Goal: Complete application form: Complete application form

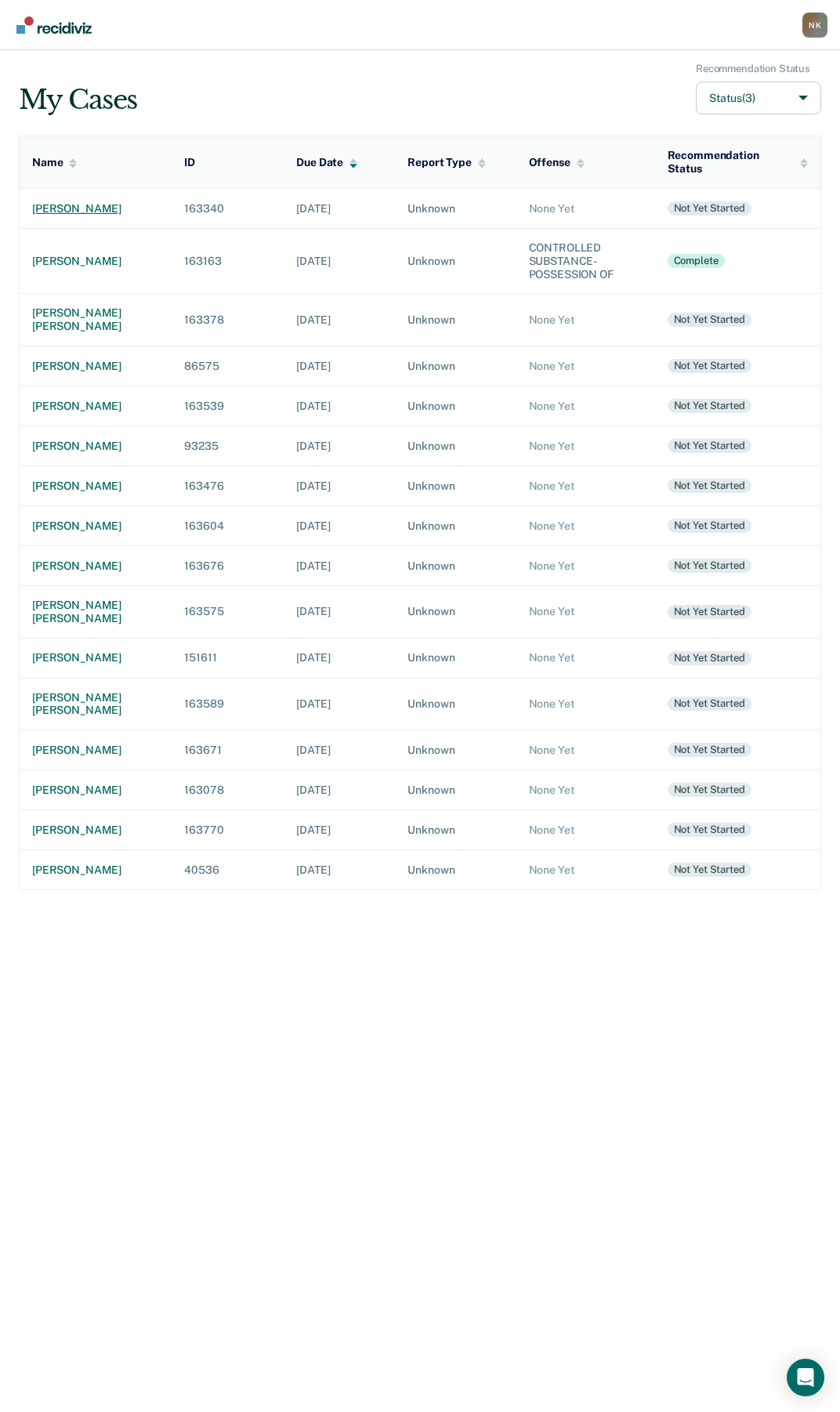
click at [52, 212] on div "[PERSON_NAME]" at bounding box center [95, 209] width 127 height 13
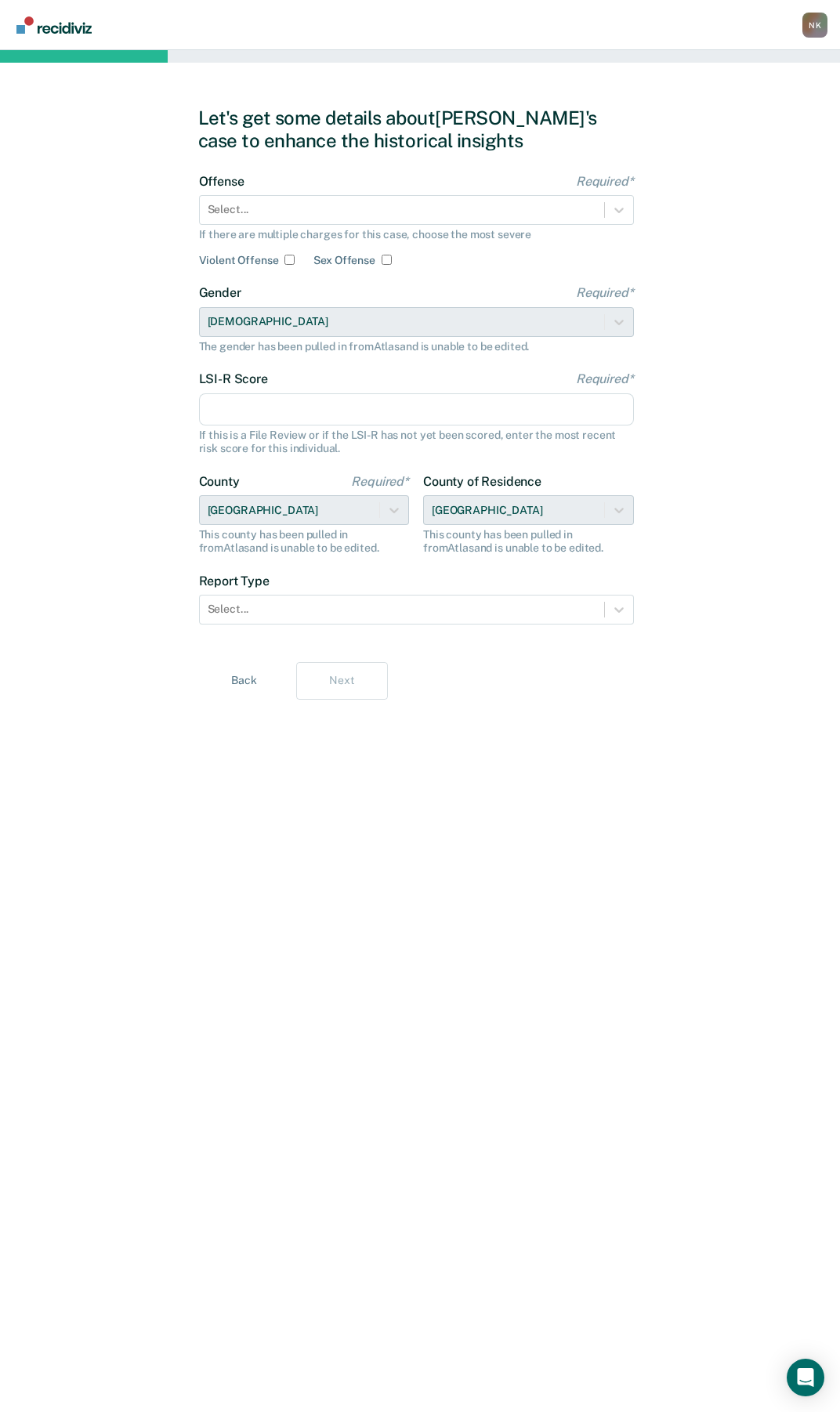
click at [525, 230] on div "If there are multiple charges for this case, choose the most severe" at bounding box center [416, 235] width 435 height 13
click at [600, 209] on div "Select..." at bounding box center [402, 210] width 405 height 23
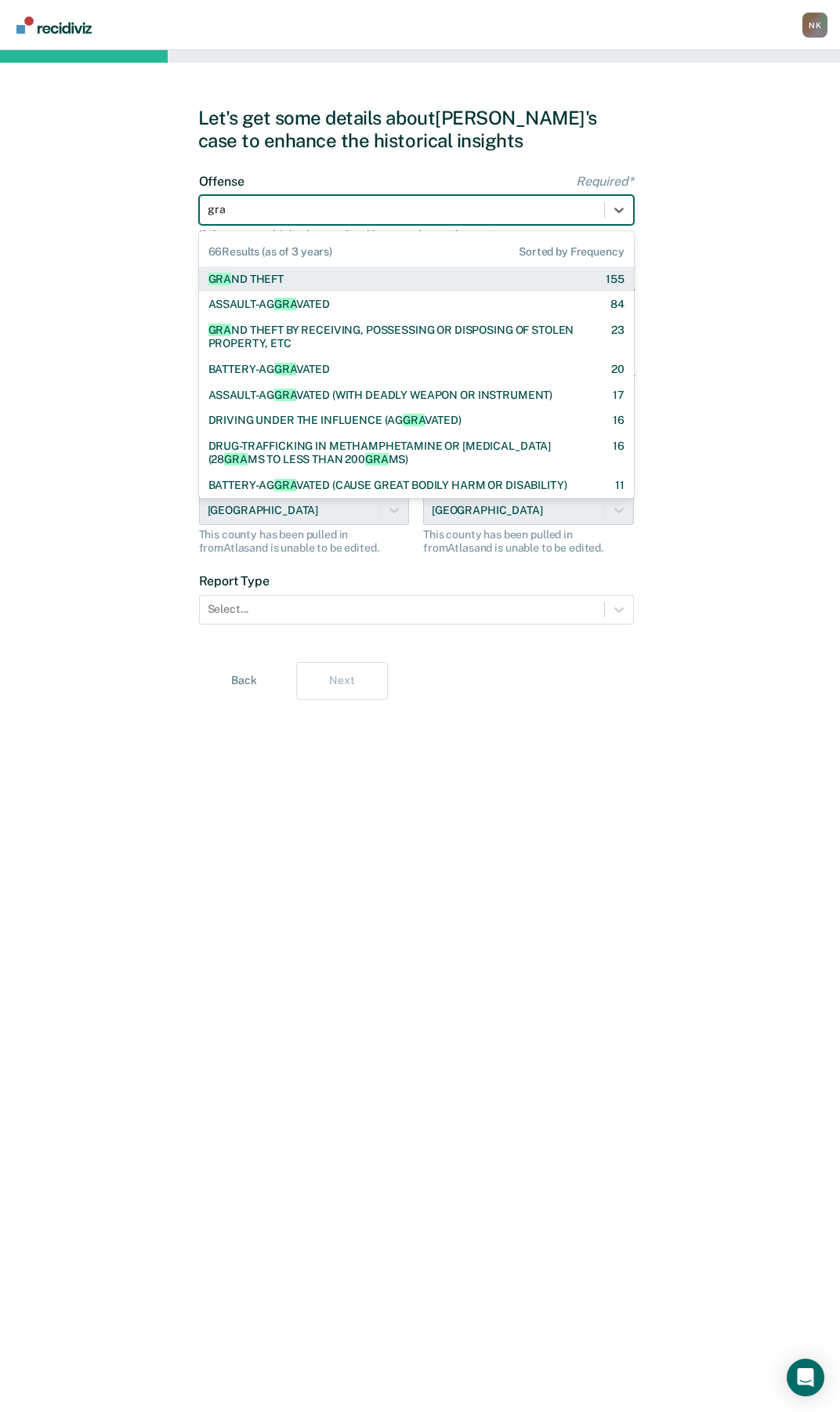
type input "gran"
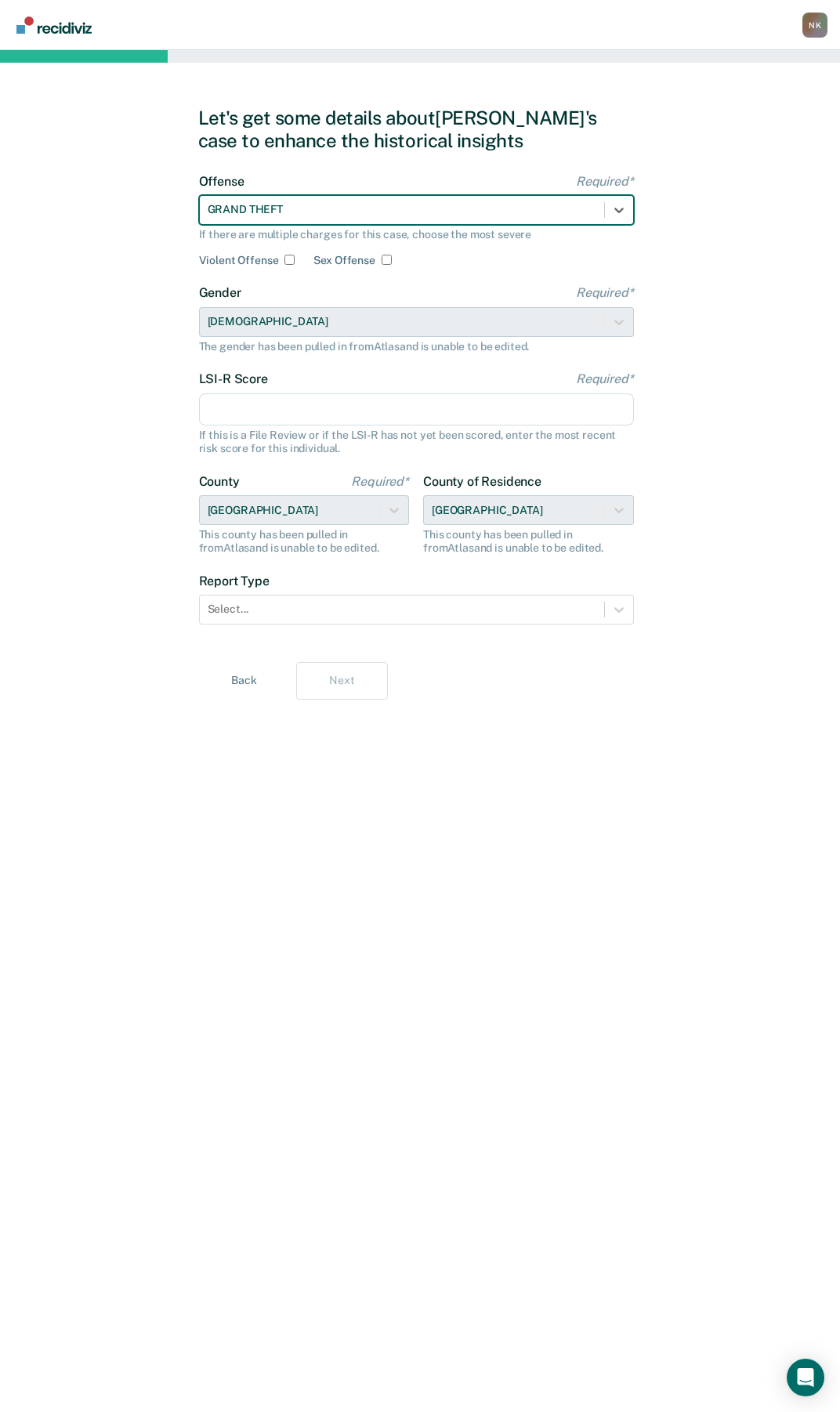
drag, startPoint x: 264, startPoint y: 410, endPoint x: 300, endPoint y: 415, distance: 36.3
click at [264, 410] on input "LSI-R Score Required*" at bounding box center [416, 410] width 435 height 32
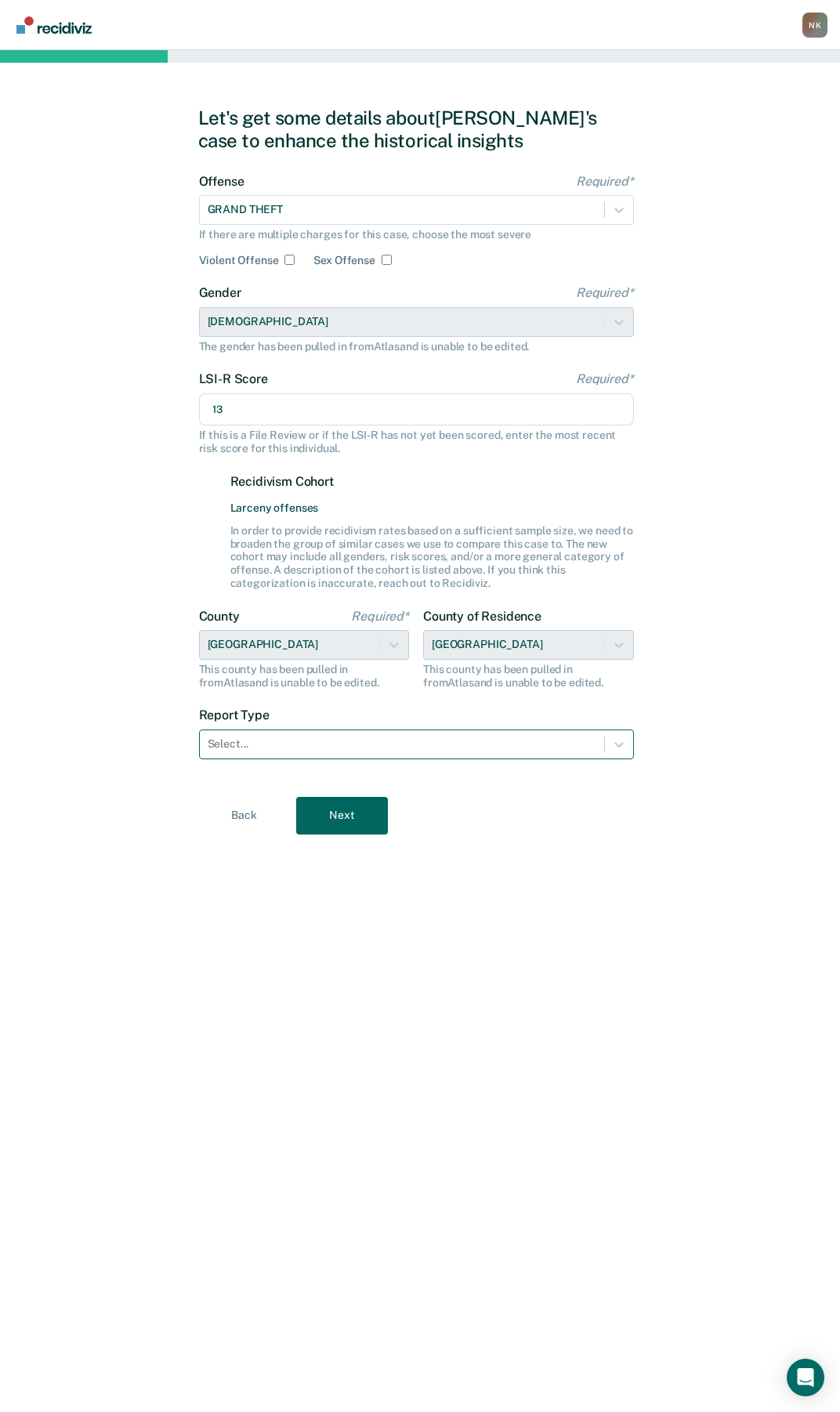
type input "13"
click at [442, 737] on div at bounding box center [402, 744] width 388 height 16
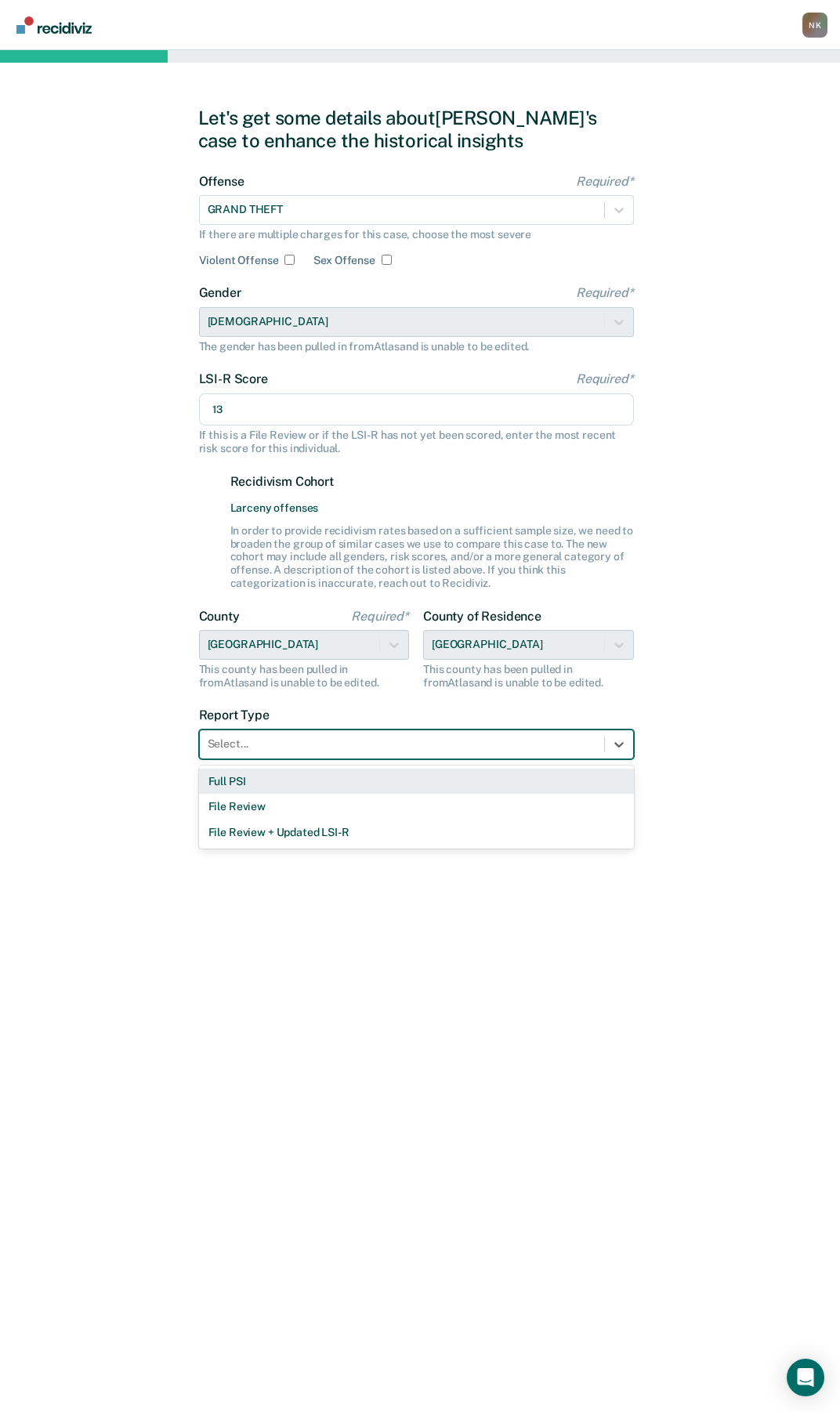
click at [320, 782] on div "Full PSI" at bounding box center [416, 781] width 435 height 26
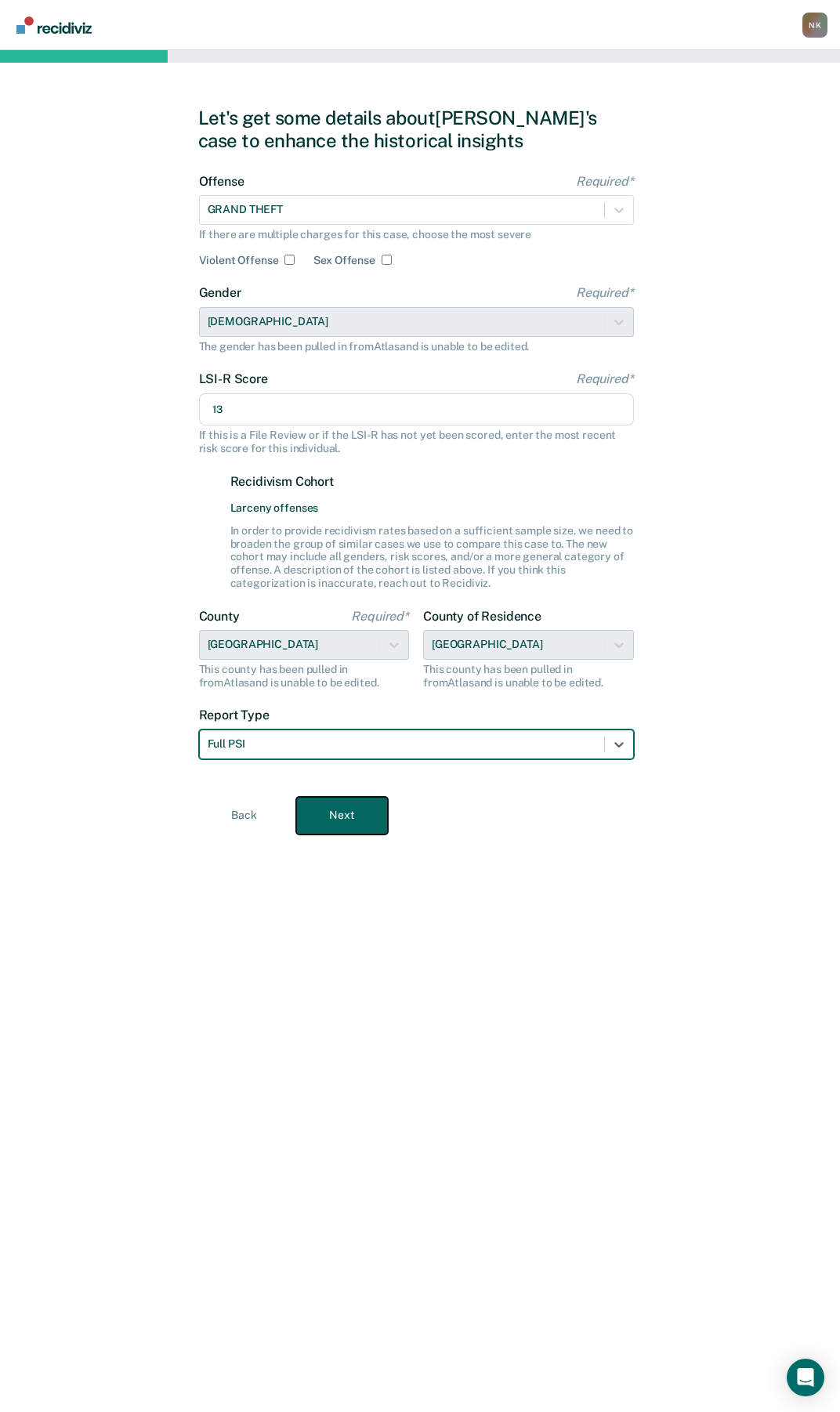
click at [362, 817] on button "Next" at bounding box center [342, 815] width 92 height 37
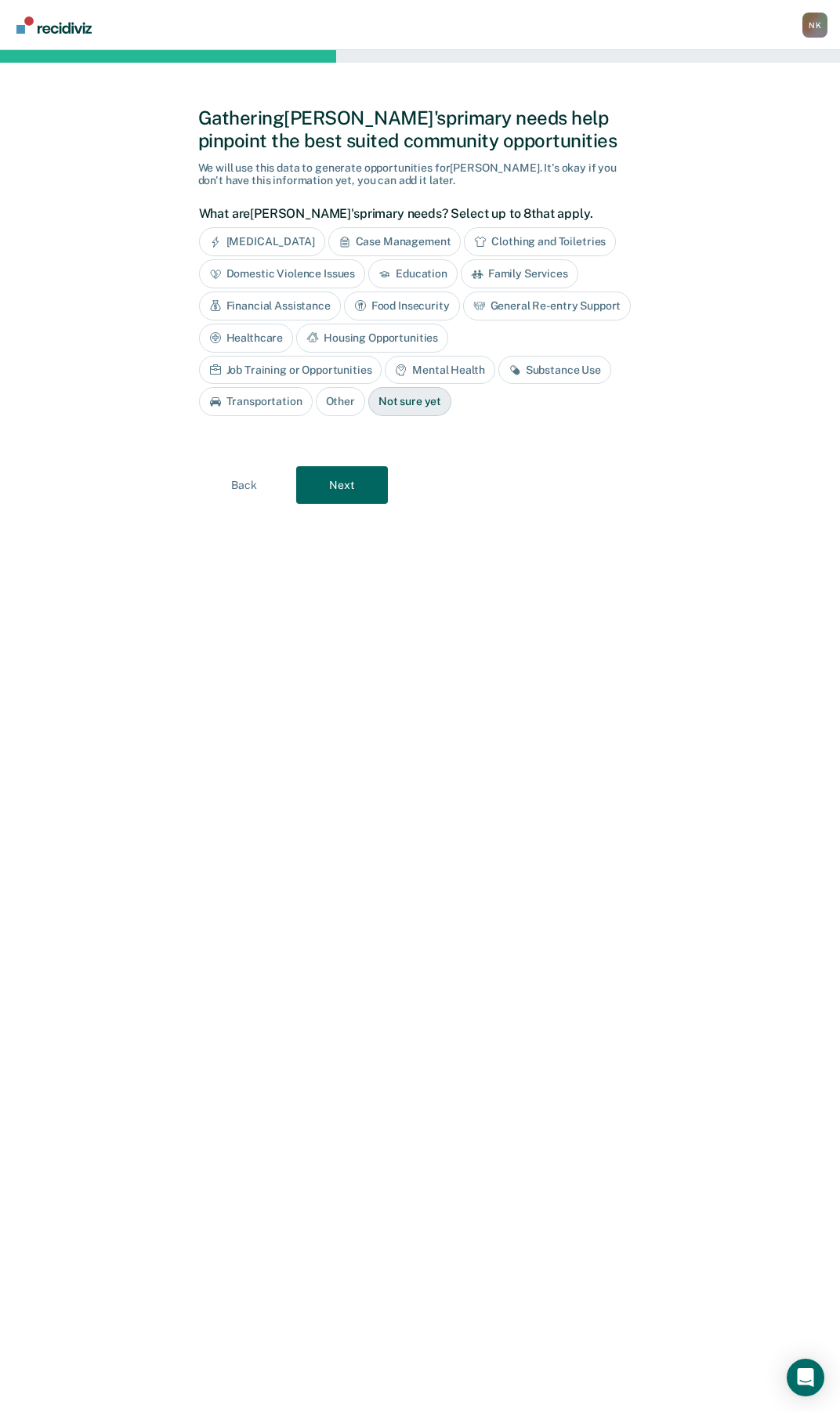
click at [383, 356] on div "Job Training or Opportunities" at bounding box center [290, 370] width 183 height 29
click at [353, 488] on button "Next" at bounding box center [342, 484] width 92 height 37
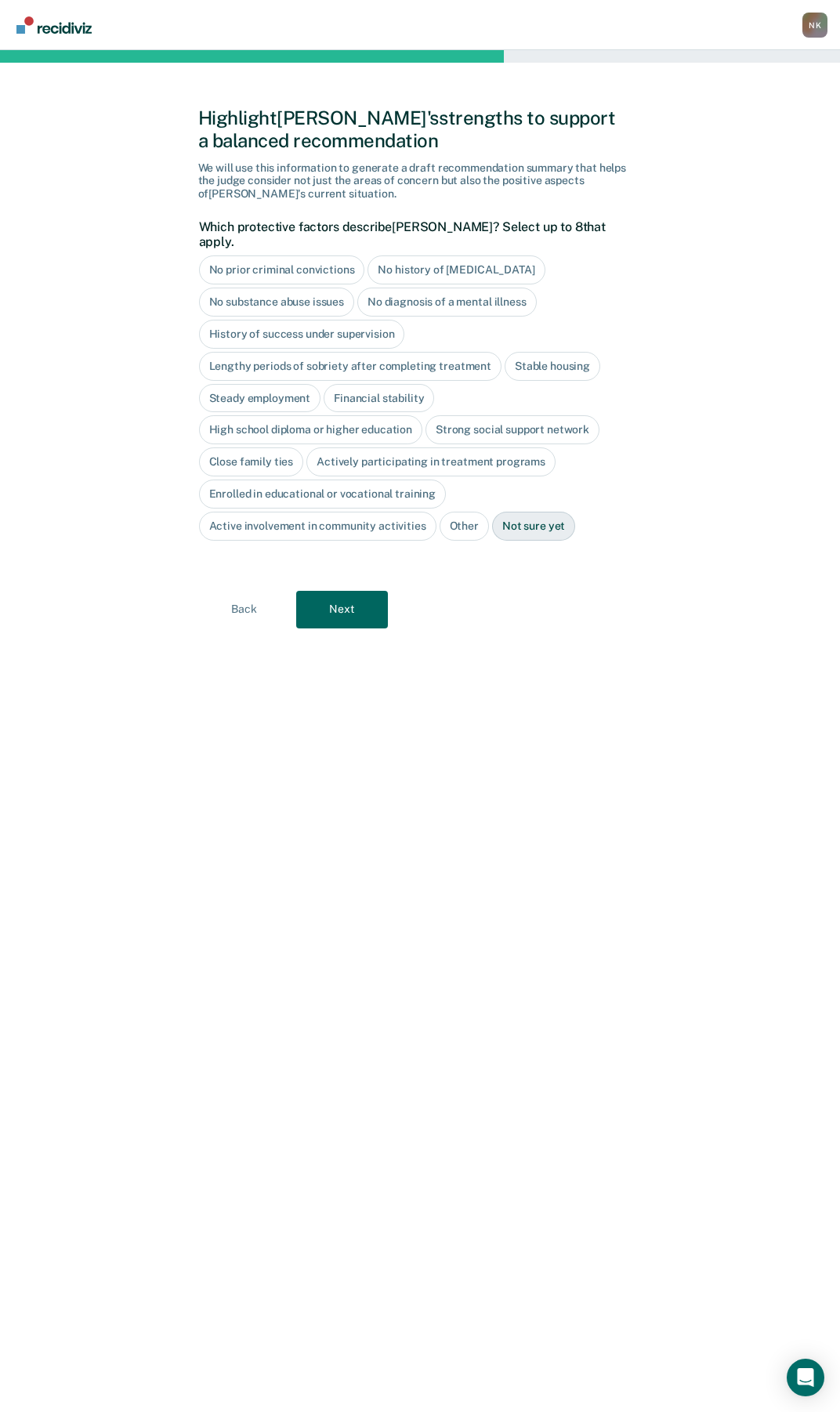
click at [305, 258] on div "No prior criminal convictions" at bounding box center [282, 270] width 166 height 29
click at [438, 257] on div "No history of [MEDICAL_DATA]" at bounding box center [474, 270] width 178 height 29
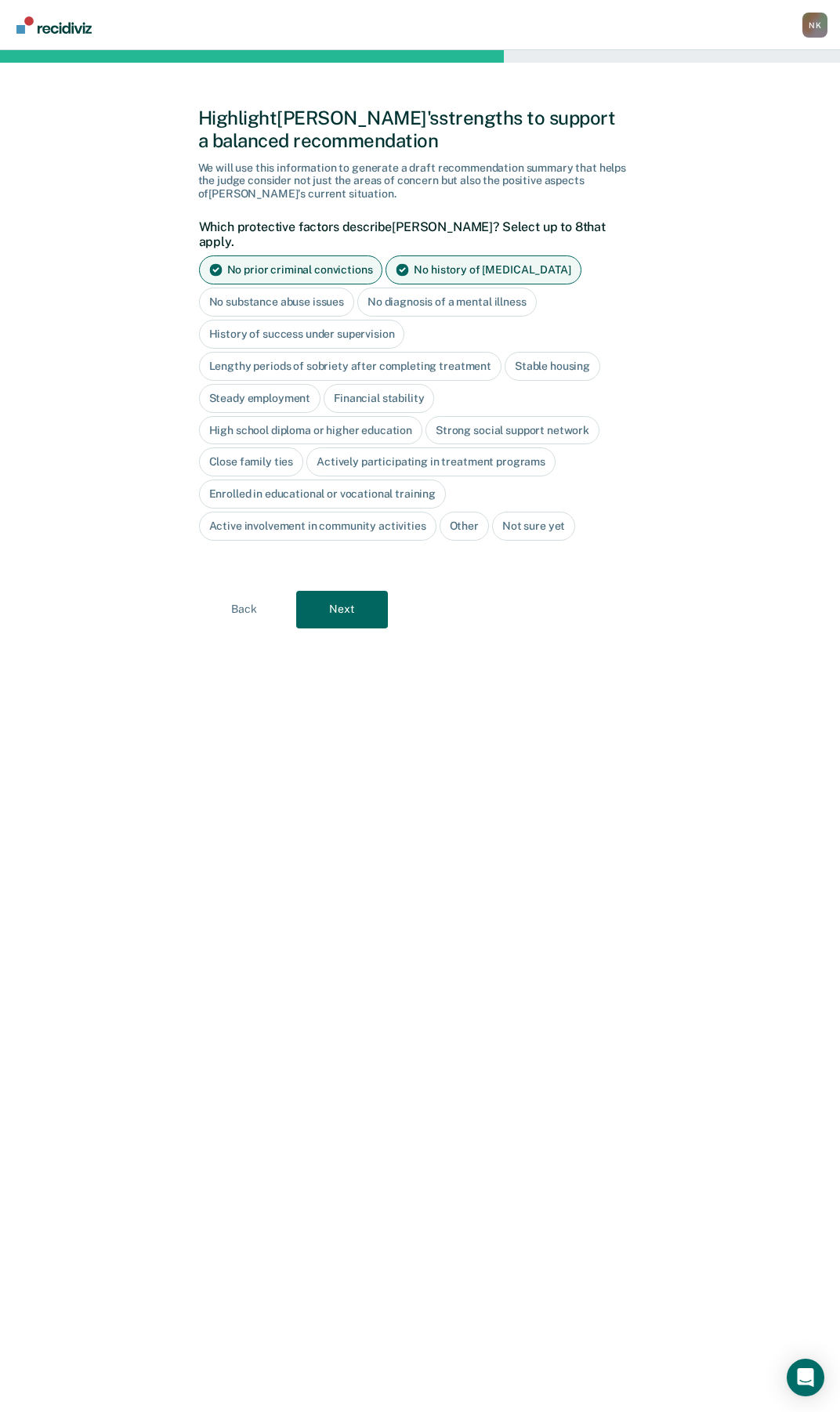
click at [571, 352] on div "Stable housing" at bounding box center [553, 367] width 95 height 29
click at [301, 417] on div "High school diploma or higher education" at bounding box center [310, 431] width 224 height 29
click at [269, 449] on div "Close family ties" at bounding box center [251, 463] width 105 height 29
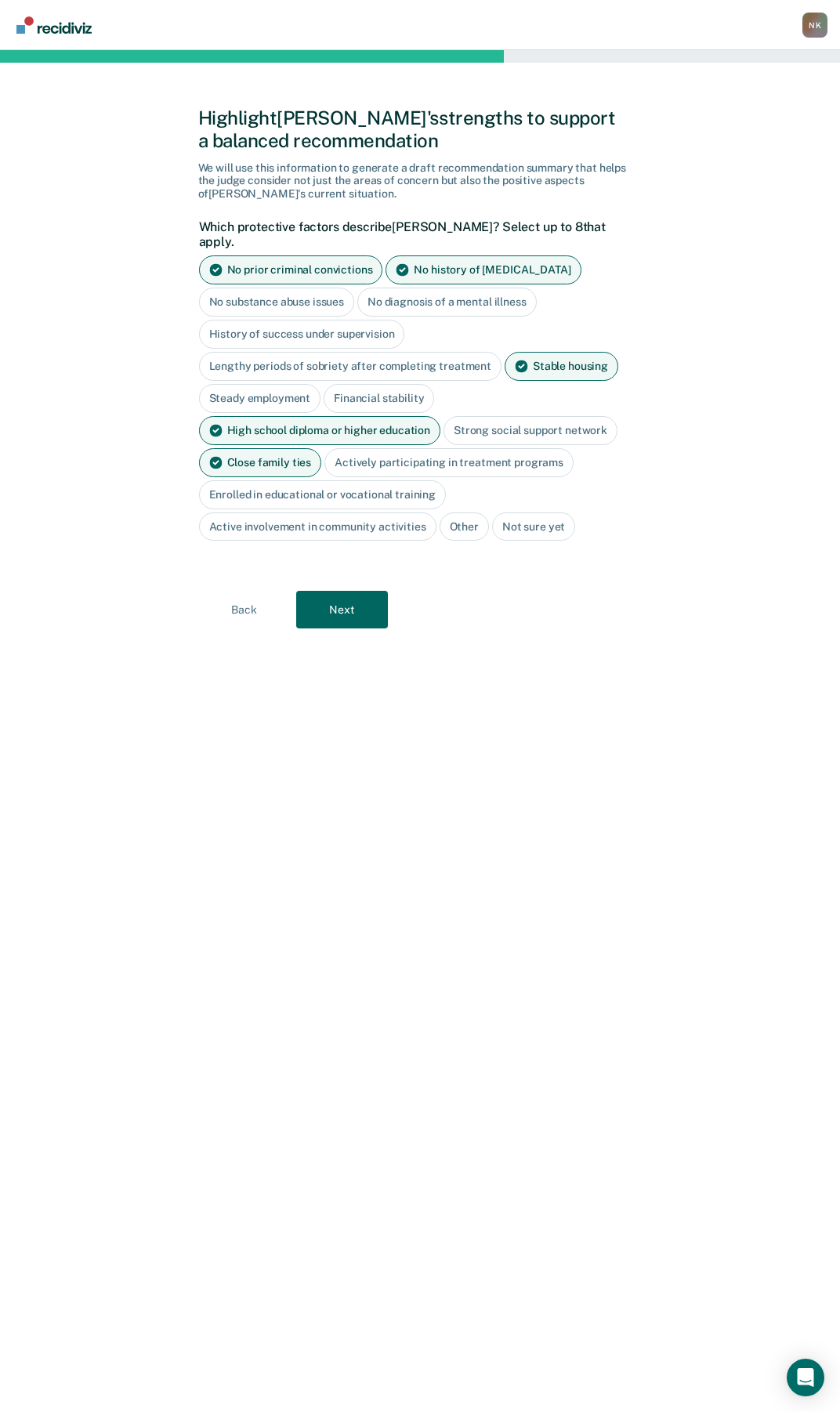
click at [355, 518] on div "Active involvement in community activities" at bounding box center [317, 527] width 238 height 29
click at [333, 601] on button "Next" at bounding box center [342, 610] width 92 height 37
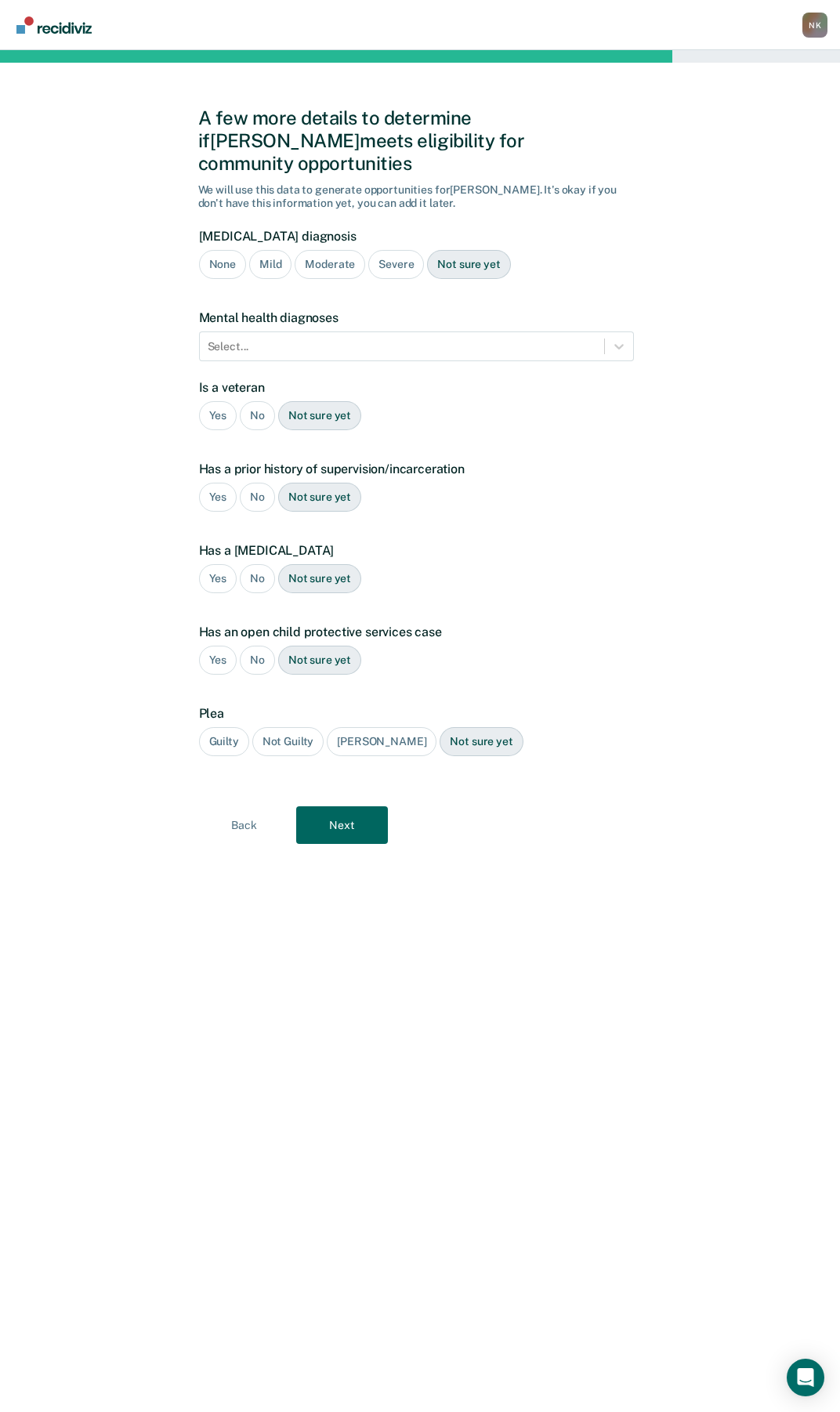
click at [217, 250] on div "None" at bounding box center [221, 264] width 47 height 29
click at [581, 339] on div at bounding box center [402, 347] width 388 height 16
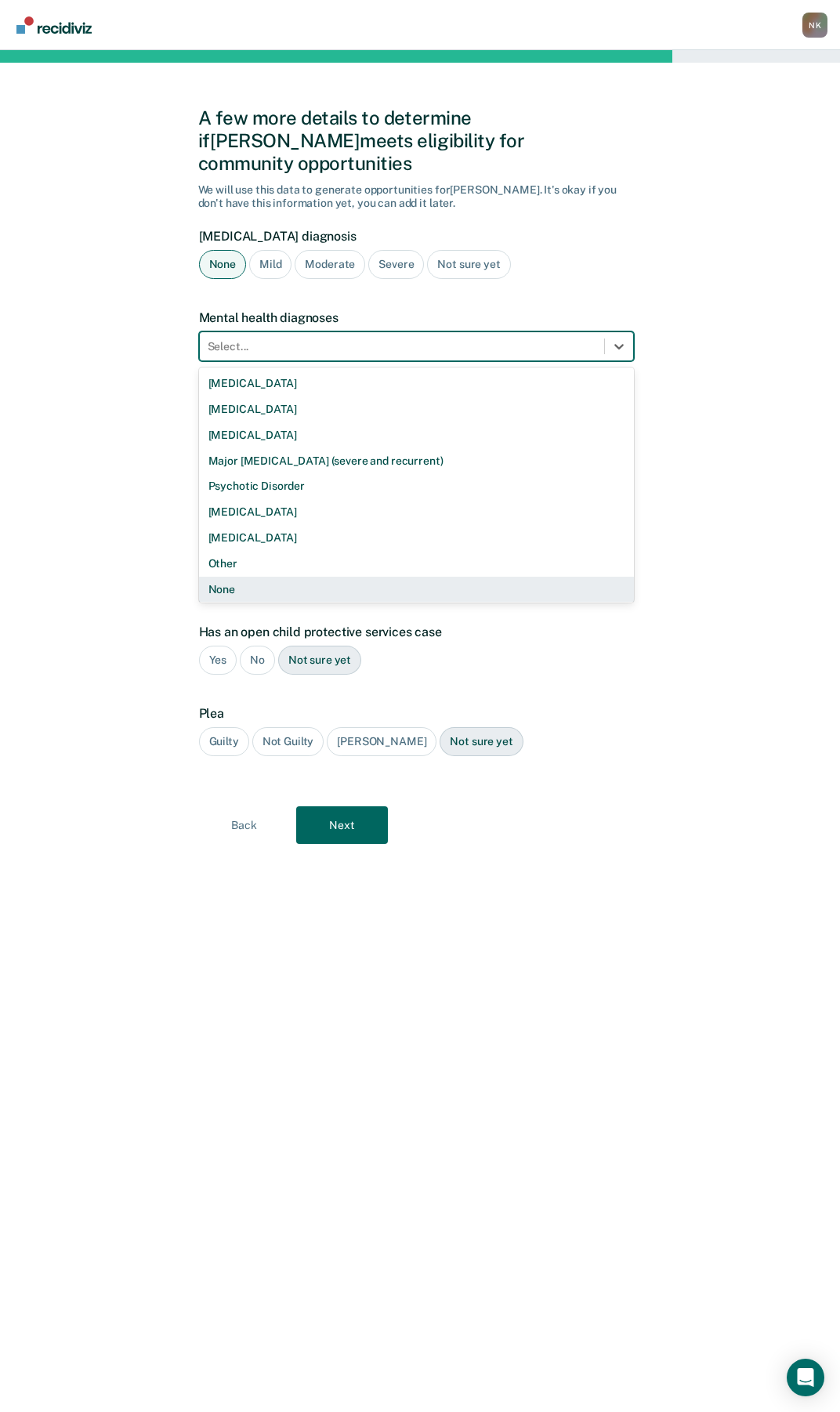
click at [294, 577] on div "None" at bounding box center [416, 589] width 435 height 26
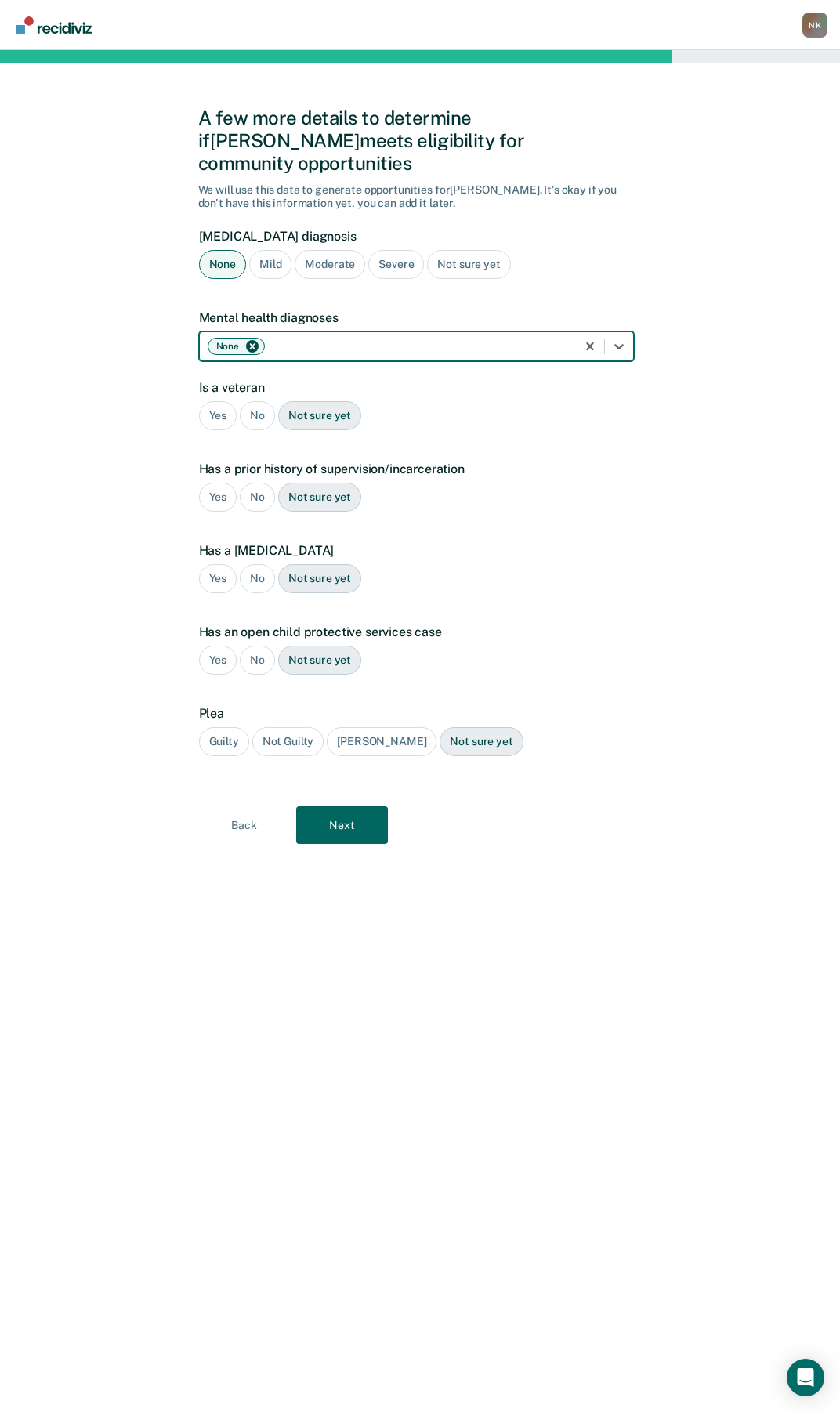
drag, startPoint x: 258, startPoint y: 396, endPoint x: 249, endPoint y: 414, distance: 20.1
click at [257, 401] on div "No" at bounding box center [257, 415] width 35 height 29
click at [252, 483] on div "No" at bounding box center [257, 497] width 35 height 29
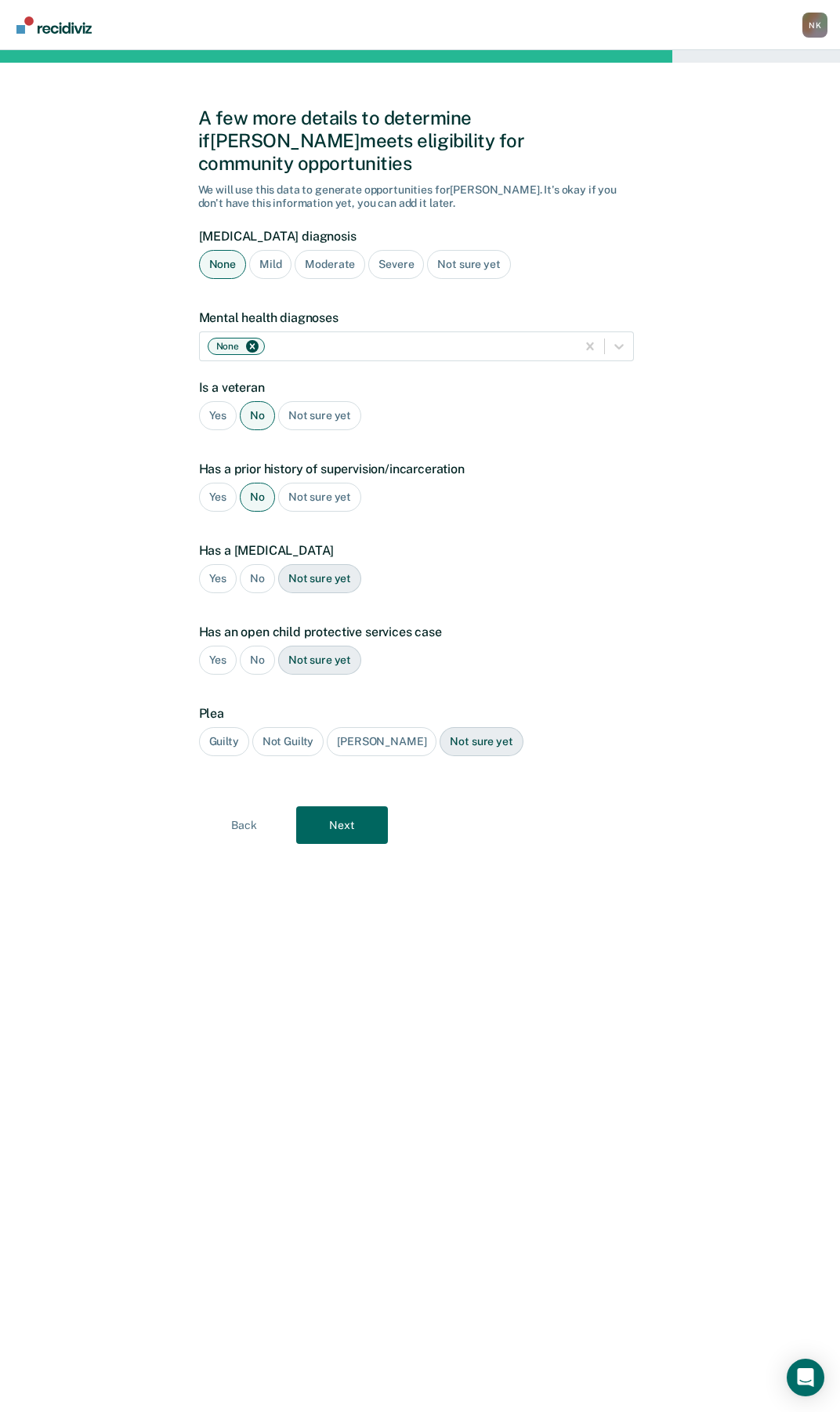
click at [258, 564] on div "No" at bounding box center [257, 579] width 35 height 29
click at [264, 645] on div "No" at bounding box center [257, 660] width 35 height 29
click at [227, 727] on div "Guilty" at bounding box center [223, 742] width 51 height 29
click at [340, 807] on button "Next" at bounding box center [342, 825] width 92 height 37
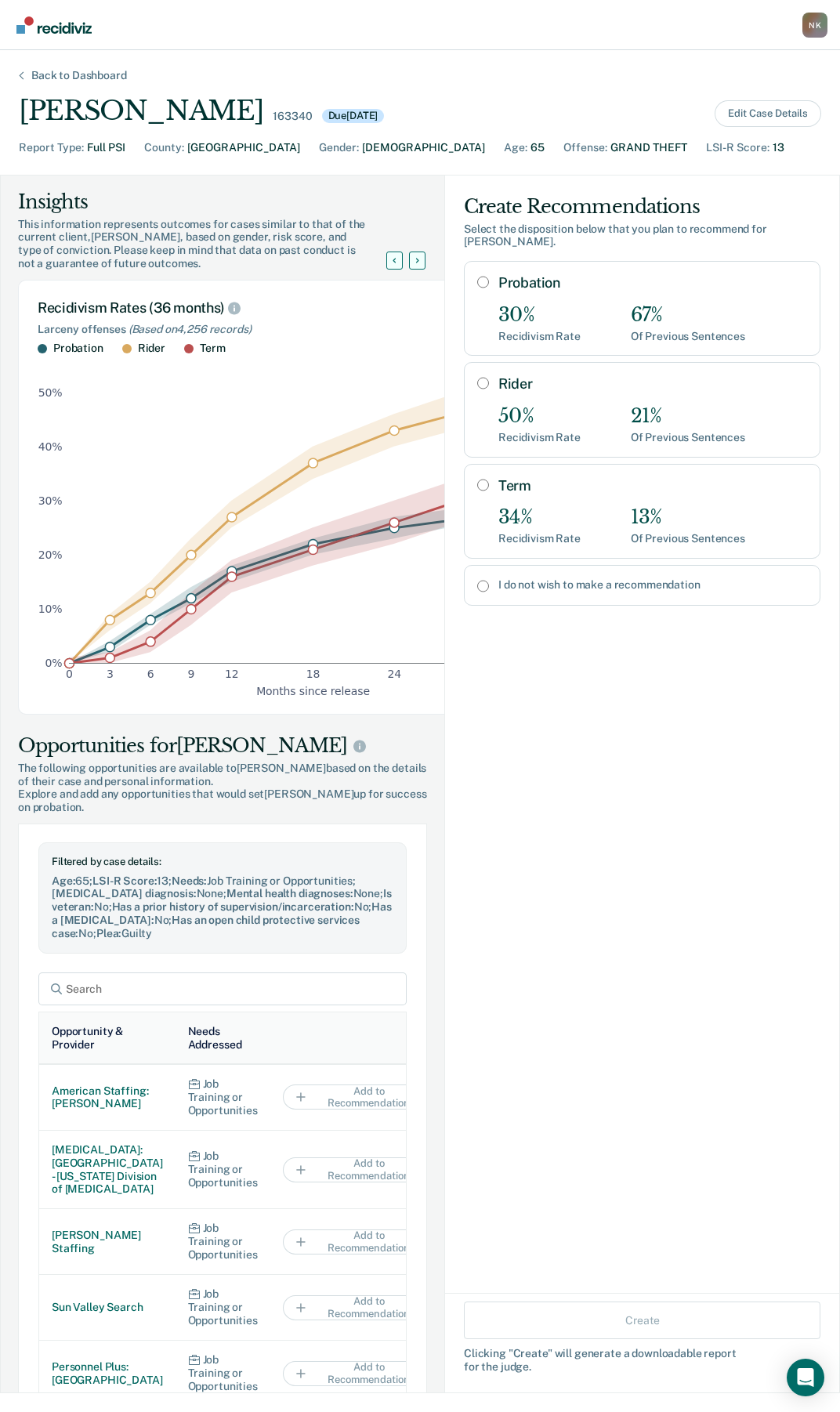
click at [477, 276] on input "Probation" at bounding box center [483, 282] width 11 height 12
radio input "true"
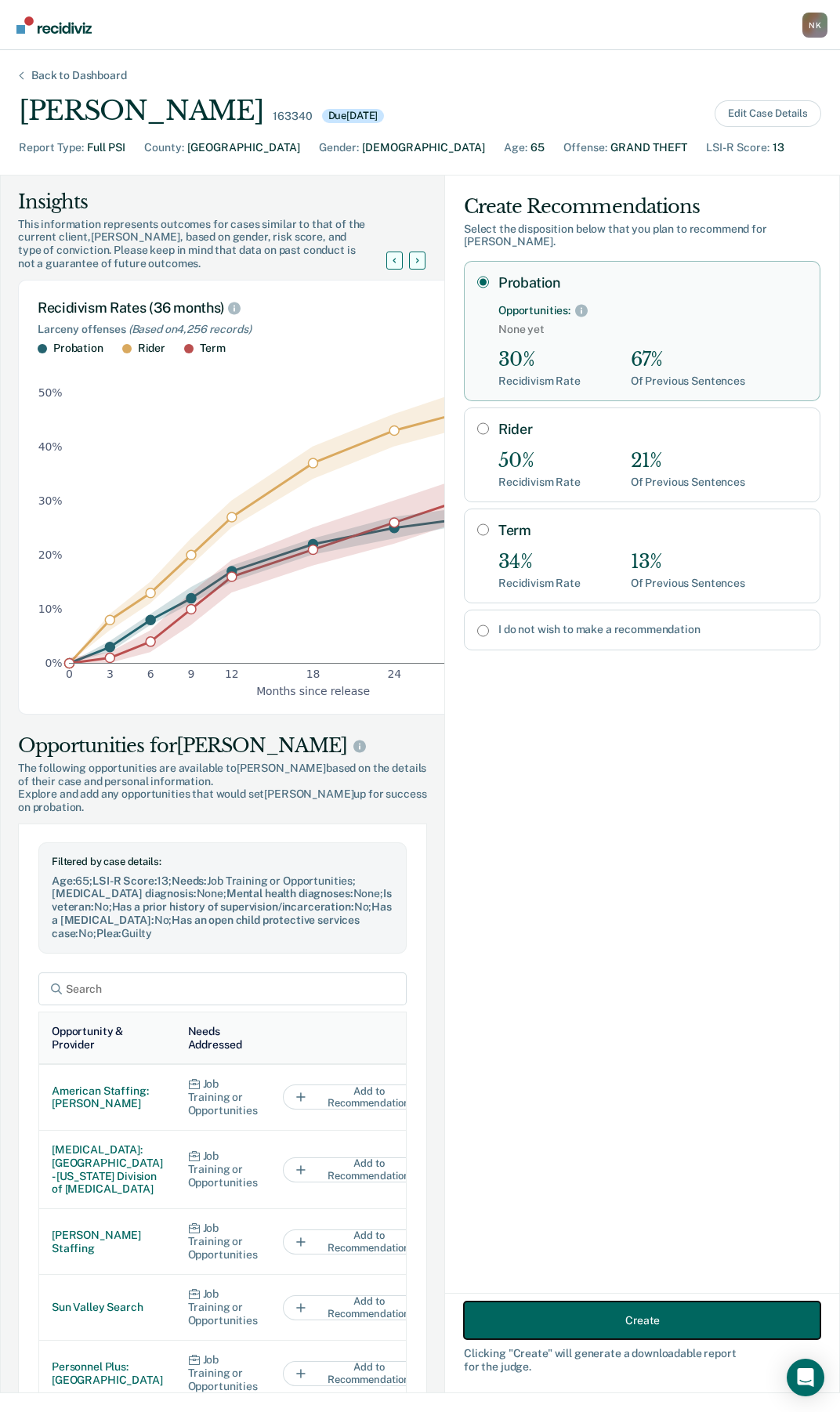
click at [632, 1317] on button "Create" at bounding box center [641, 1319] width 356 height 37
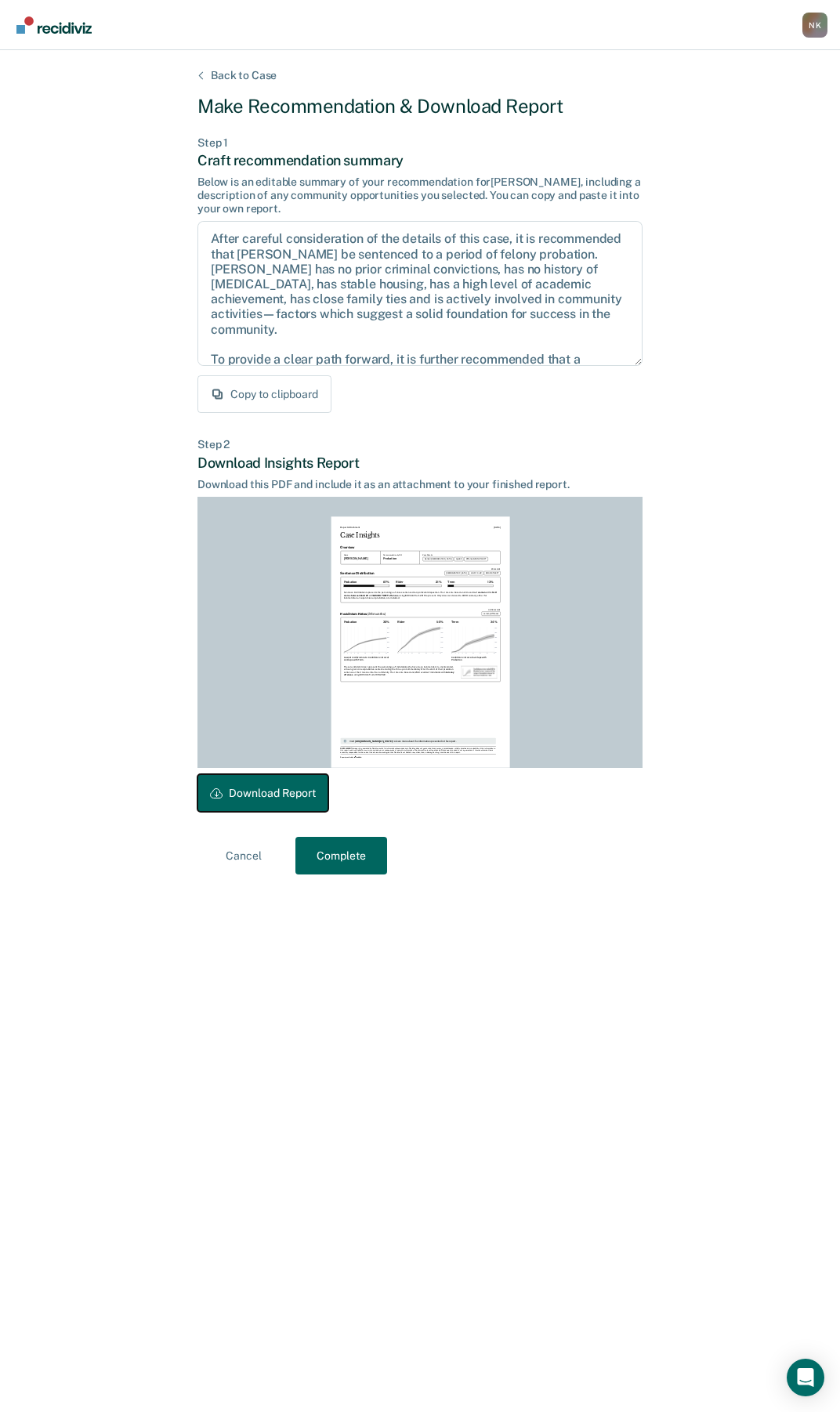
click at [252, 793] on button "Download Report" at bounding box center [262, 792] width 131 height 37
click at [334, 858] on button "Complete" at bounding box center [341, 855] width 92 height 37
